Goal: Information Seeking & Learning: Learn about a topic

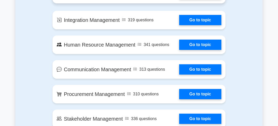
scroll to position [432, 0]
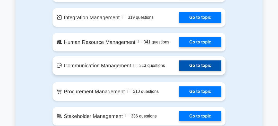
click at [179, 64] on link "Go to topic" at bounding box center [200, 66] width 42 height 10
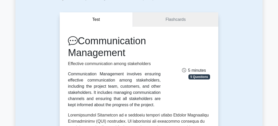
scroll to position [26, 0]
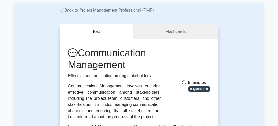
click at [196, 90] on span "5 Questions" at bounding box center [200, 89] width 22 height 5
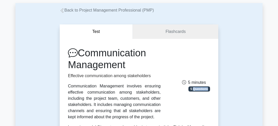
click at [196, 91] on span "5 Questions" at bounding box center [200, 89] width 22 height 5
